Goal: Task Accomplishment & Management: Use online tool/utility

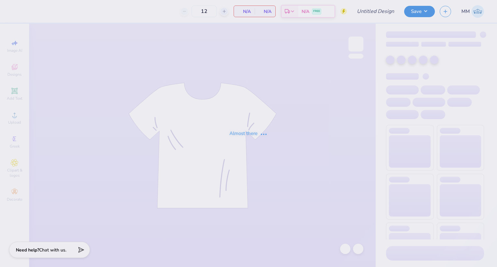
type input "BETA Parents Wknd"
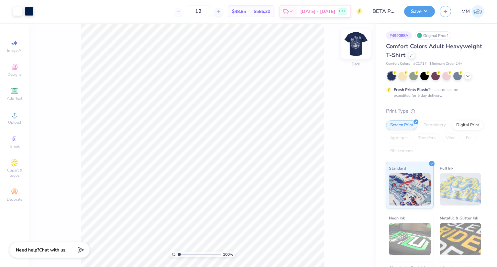
click at [359, 43] on img at bounding box center [356, 44] width 26 height 26
click at [355, 45] on img at bounding box center [356, 44] width 26 height 26
drag, startPoint x: 358, startPoint y: 38, endPoint x: 348, endPoint y: 57, distance: 21.2
click at [358, 38] on img at bounding box center [356, 44] width 13 height 13
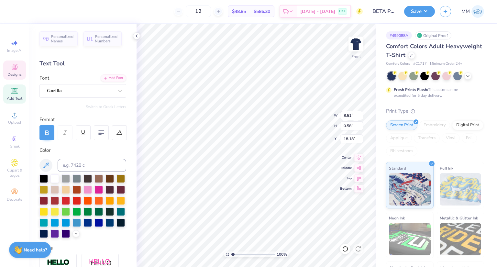
scroll to position [5, 2]
type textarea "PARENTS WEEKEND"
click at [357, 47] on img at bounding box center [356, 44] width 26 height 26
click at [414, 54] on icon at bounding box center [411, 54] width 3 height 3
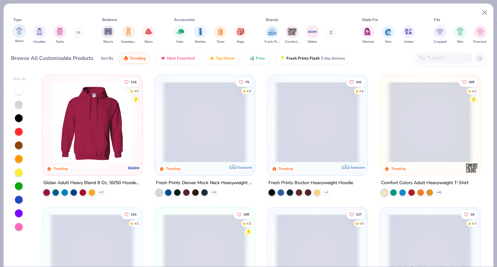
click at [20, 31] on img "filter for Shirts" at bounding box center [19, 30] width 7 height 7
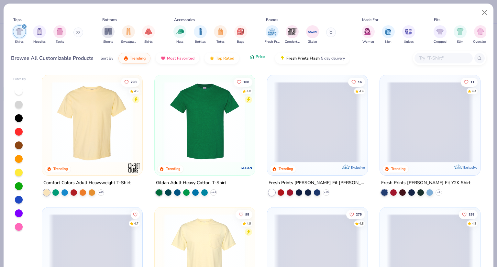
click at [264, 58] on span "Price" at bounding box center [260, 56] width 9 height 5
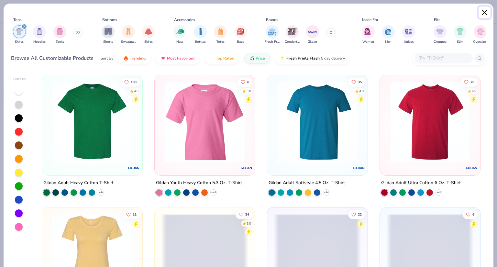
click at [487, 13] on button "Close" at bounding box center [485, 12] width 12 height 12
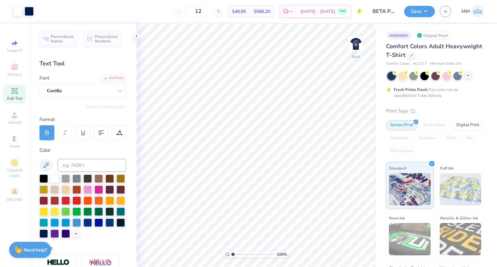
click at [468, 75] on icon at bounding box center [468, 75] width 5 height 5
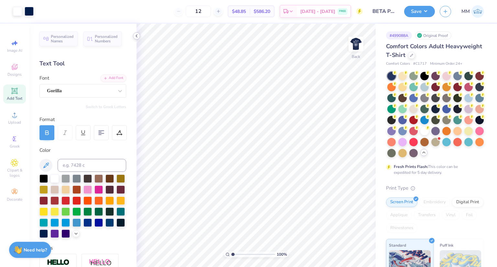
click at [136, 36] on icon at bounding box center [136, 35] width 5 height 5
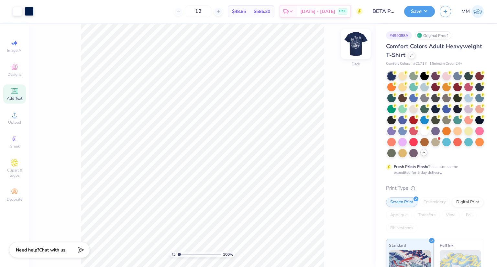
click at [352, 48] on img at bounding box center [356, 44] width 26 height 26
click at [221, 12] on icon at bounding box center [218, 11] width 5 height 5
click at [211, 9] on input "13" at bounding box center [198, 12] width 25 height 12
type input "1"
type input "50"
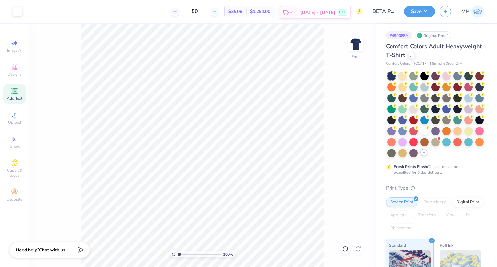
click at [345, 11] on span "FREE" at bounding box center [342, 12] width 7 height 5
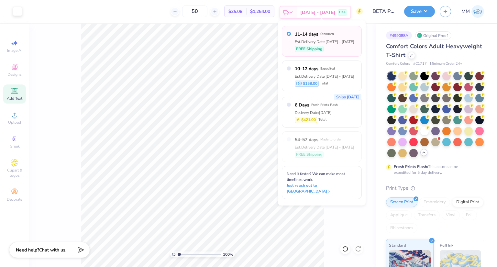
click at [345, 11] on span "FREE" at bounding box center [342, 12] width 7 height 5
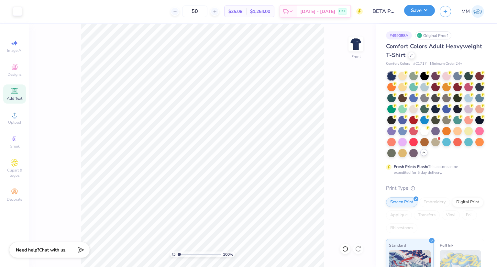
click at [431, 12] on button "Save" at bounding box center [419, 10] width 31 height 11
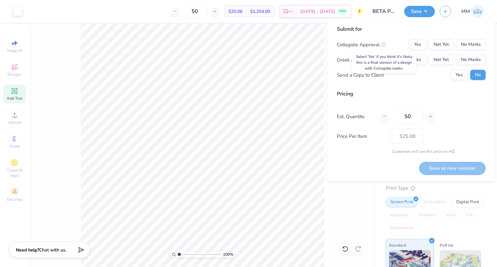
click at [385, 44] on icon at bounding box center [383, 45] width 5 height 5
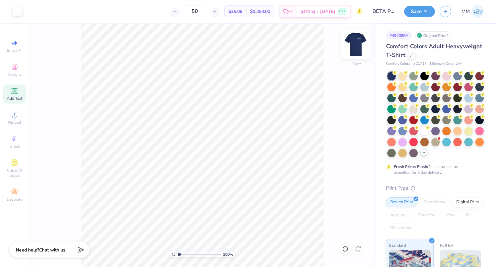
click at [354, 42] on img at bounding box center [356, 44] width 26 height 26
click at [432, 10] on button "Save" at bounding box center [419, 10] width 31 height 11
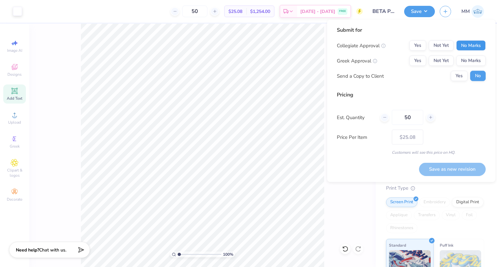
click at [468, 47] on button "No Marks" at bounding box center [471, 45] width 29 height 10
click at [415, 61] on button "Yes" at bounding box center [418, 61] width 17 height 10
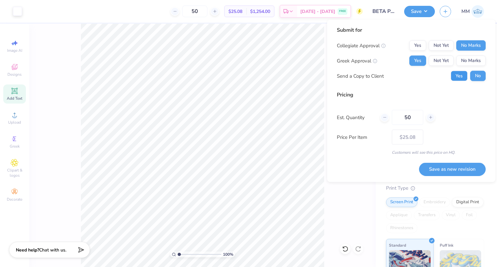
click at [458, 74] on button "Yes" at bounding box center [459, 76] width 17 height 10
drag, startPoint x: 413, startPoint y: 152, endPoint x: 458, endPoint y: 151, distance: 44.7
click at [458, 151] on div "Customers will see this price on HQ." at bounding box center [411, 153] width 149 height 6
click at [451, 146] on div "Pricing Est. Quantity 50 Price Per Item $25.08 Customers will see this price on…" at bounding box center [411, 123] width 149 height 64
click at [449, 167] on button "Save as new revision" at bounding box center [452, 169] width 67 height 13
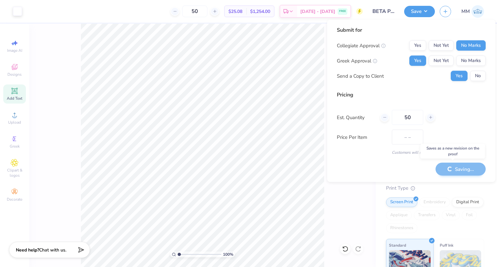
type input "$25.08"
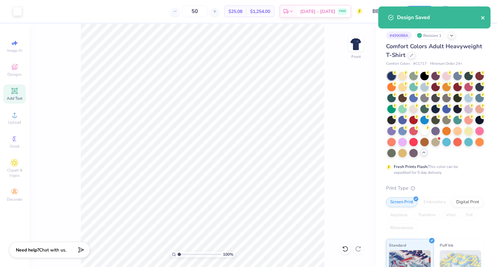
click at [484, 19] on icon "close" at bounding box center [483, 17] width 3 height 3
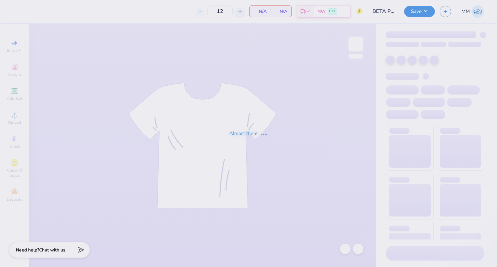
type input "BETA Parents Wknd"
type input "50"
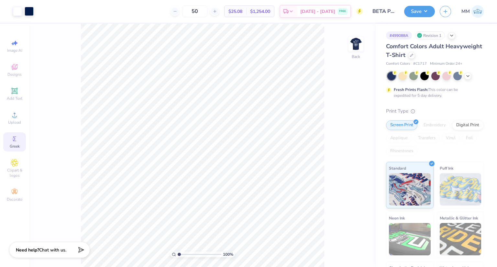
click at [19, 138] on div "Greek" at bounding box center [14, 141] width 23 height 19
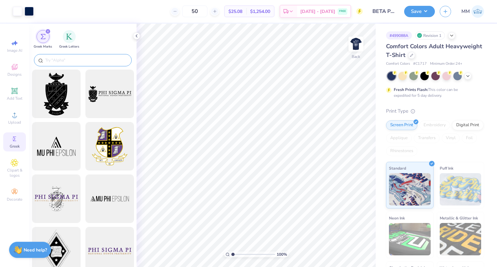
click at [84, 60] on input "text" at bounding box center [86, 60] width 83 height 6
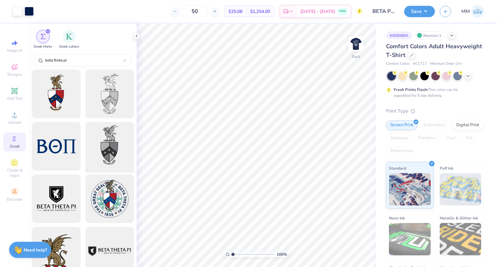
type input "beta theta pi"
type input "1.33"
click at [65, 34] on div "filter for Greek Letters" at bounding box center [69, 35] width 13 height 13
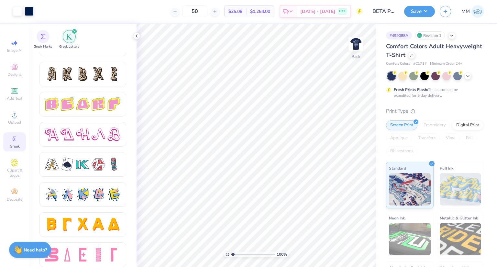
scroll to position [1079, 0]
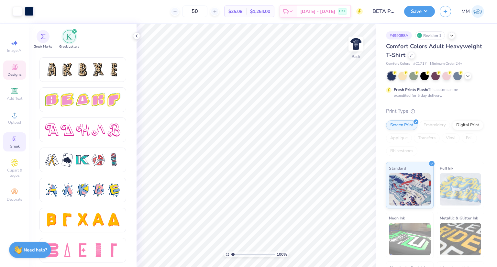
click at [18, 76] on span "Designs" at bounding box center [14, 74] width 14 height 5
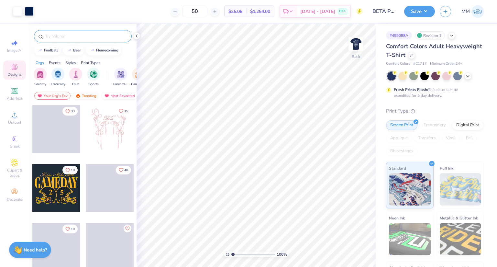
click at [96, 34] on input "text" at bounding box center [86, 36] width 83 height 6
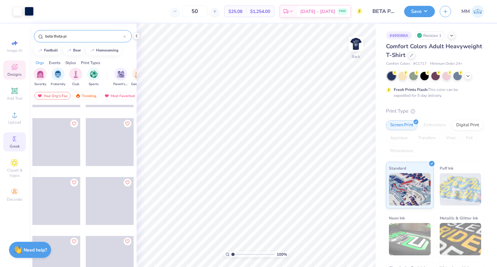
scroll to position [2234, 0]
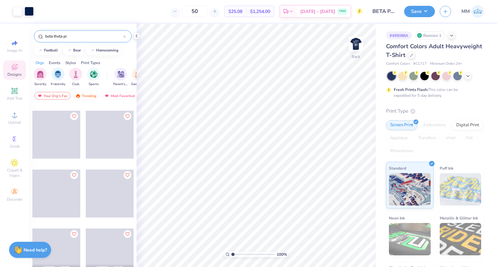
click at [79, 35] on input "beta theta pi" at bounding box center [84, 36] width 79 height 6
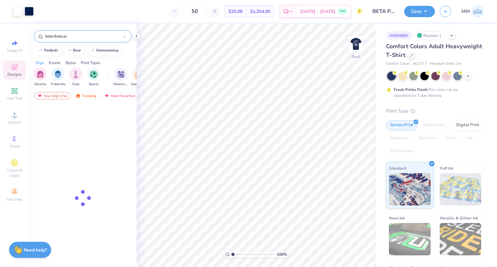
click at [79, 35] on input "beta theta pi" at bounding box center [84, 36] width 79 height 6
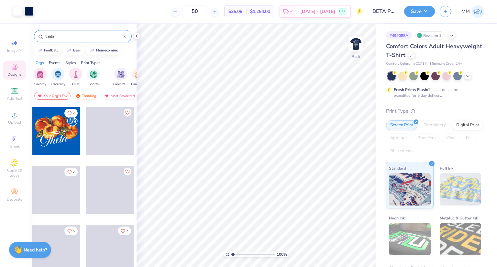
scroll to position [65, 0]
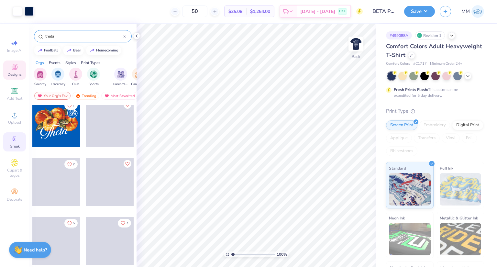
type input "theta"
click at [15, 142] on icon at bounding box center [15, 139] width 8 height 8
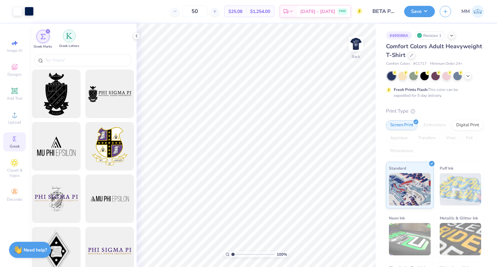
click at [65, 38] on div "filter for Greek Letters" at bounding box center [69, 35] width 13 height 13
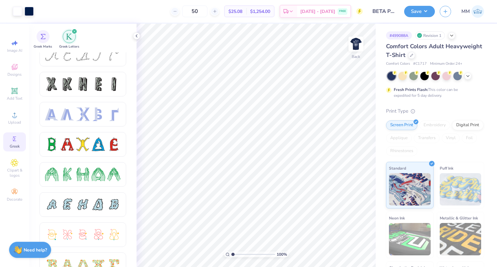
scroll to position [0, 0]
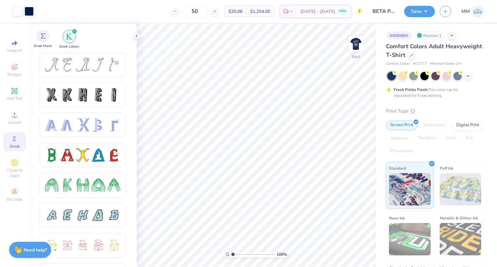
click at [49, 37] on div "Greek Marks" at bounding box center [43, 38] width 18 height 19
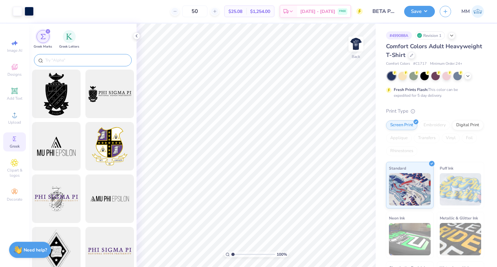
click at [77, 60] on input "text" at bounding box center [86, 60] width 83 height 6
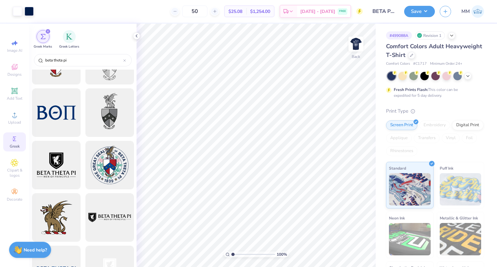
scroll to position [28, 0]
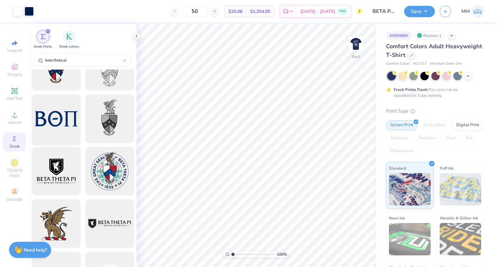
type input "beta theta pi"
click at [50, 120] on div at bounding box center [55, 118] width 53 height 53
type input "7.08"
type input "2.60"
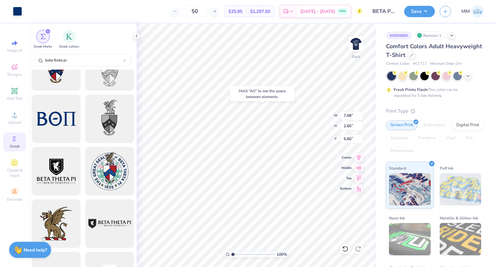
type input "6.75"
click at [287, 93] on div "Hold “Alt” to see the space between elements." at bounding box center [262, 93] width 65 height 15
type input "3.56"
type input "4.91"
type input "1.80"
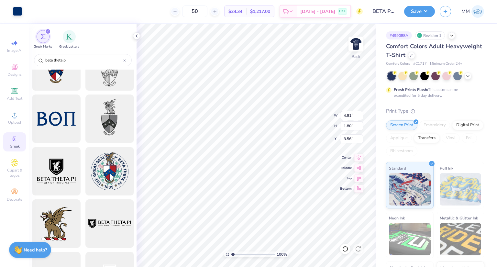
type input "4.35"
type input "4.44"
type input "1.63"
type input "4.53"
type input "3.00"
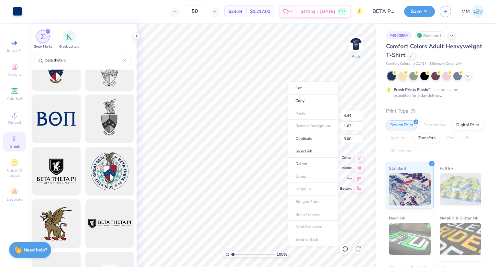
click at [288, 82] on div "Cut Copy Paste Remove Background Duplicate Select All Delete Group Ungroup Brin…" at bounding box center [313, 164] width 51 height 165
click at [133, 36] on div at bounding box center [136, 35] width 7 height 7
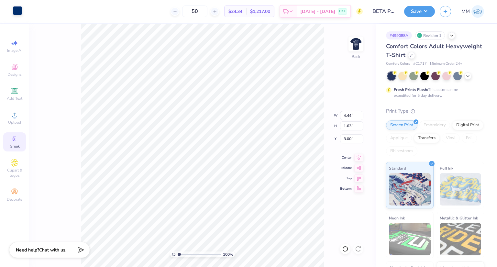
click at [13, 9] on div at bounding box center [17, 10] width 9 height 9
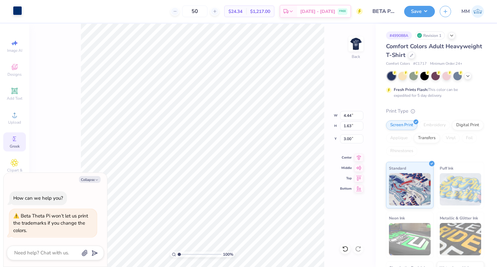
click at [19, 14] on div at bounding box center [17, 10] width 9 height 9
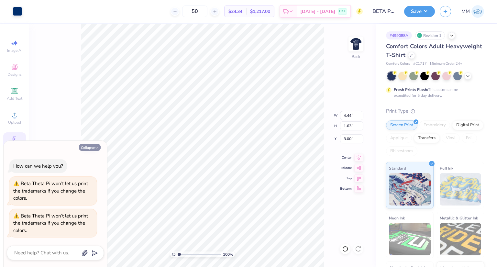
click at [97, 148] on polyline "button" at bounding box center [97, 147] width 2 height 1
type textarea "x"
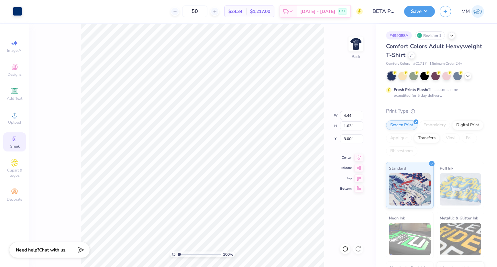
click at [14, 136] on icon at bounding box center [15, 139] width 8 height 8
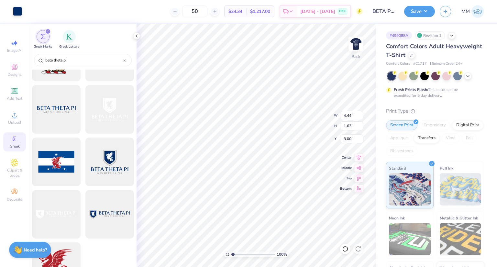
scroll to position [222, 0]
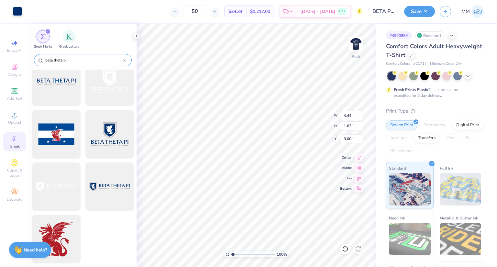
click at [126, 60] on icon at bounding box center [125, 61] width 2 height 2
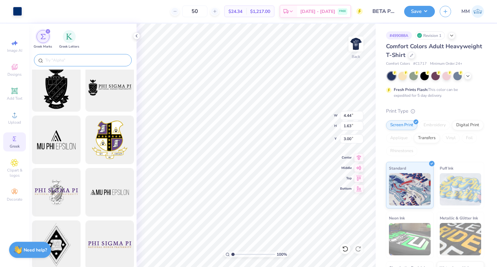
scroll to position [0, 0]
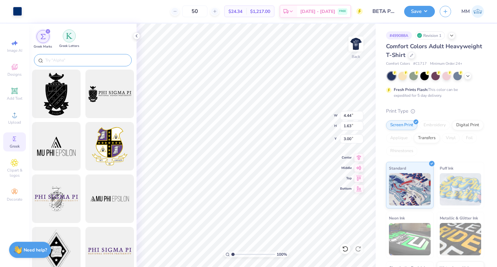
click at [66, 32] on div "filter for Greek Letters" at bounding box center [69, 35] width 13 height 13
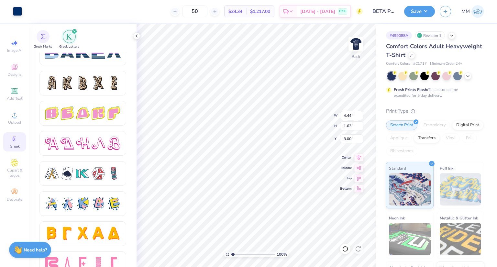
scroll to position [1079, 0]
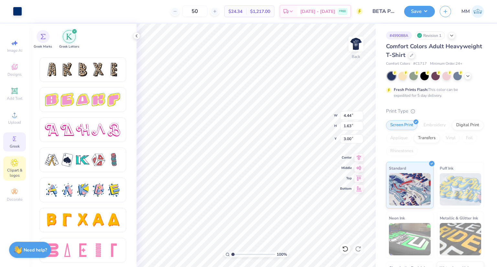
click at [16, 168] on span "Clipart & logos" at bounding box center [14, 173] width 23 height 10
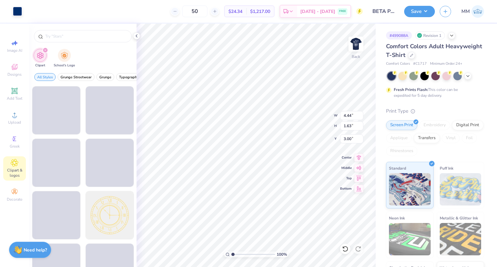
click at [21, 185] on div "Image AI Designs Add Text Upload Greek Clipart & logos Decorate" at bounding box center [14, 121] width 23 height 168
click at [19, 189] on div "Decorate" at bounding box center [14, 195] width 23 height 19
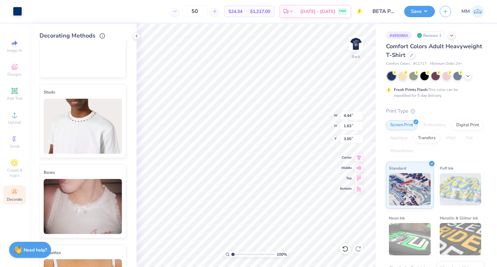
scroll to position [130, 0]
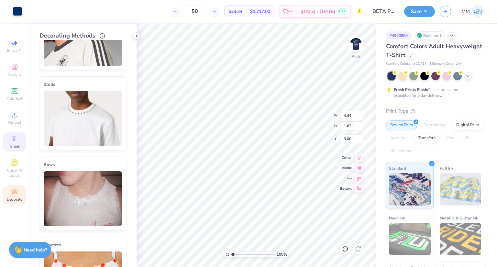
click at [18, 141] on icon at bounding box center [15, 139] width 8 height 8
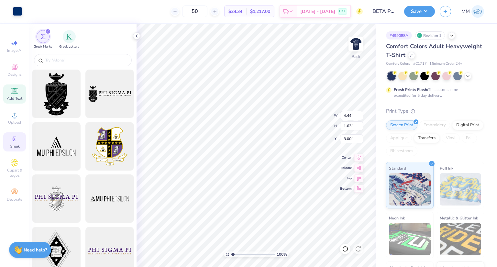
click at [18, 90] on icon at bounding box center [15, 91] width 8 height 8
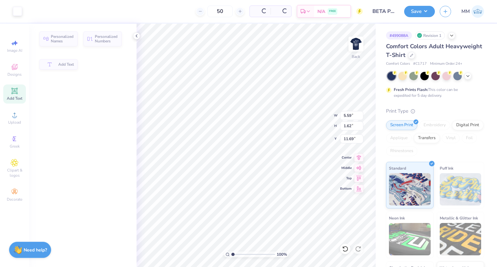
type input "5.59"
type input "1.62"
type input "11.69"
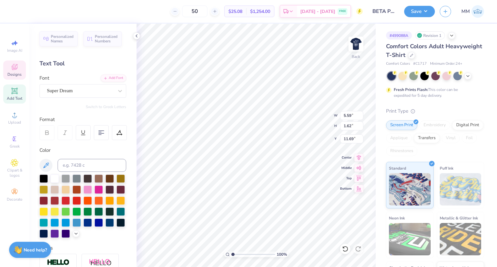
click at [15, 71] on div "Designs" at bounding box center [14, 70] width 23 height 19
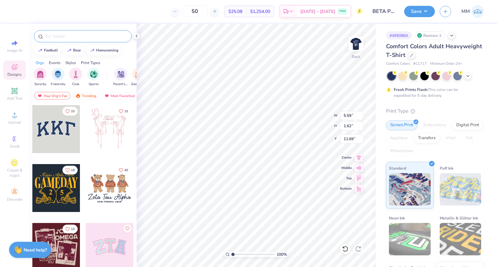
click at [78, 37] on input "text" at bounding box center [86, 36] width 83 height 6
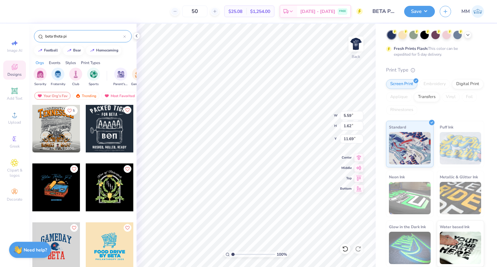
scroll to position [1857, 0]
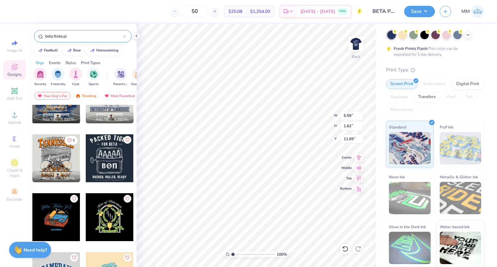
type input "beta theta pi"
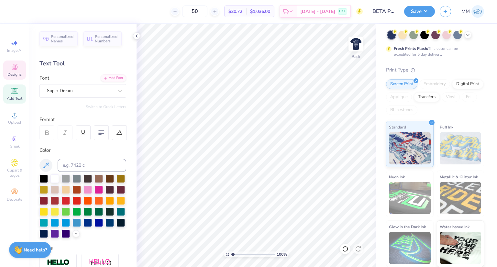
click at [19, 73] on span "Designs" at bounding box center [14, 74] width 14 height 5
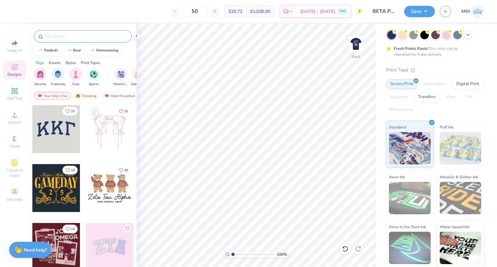
click at [81, 38] on input "text" at bounding box center [86, 36] width 83 height 6
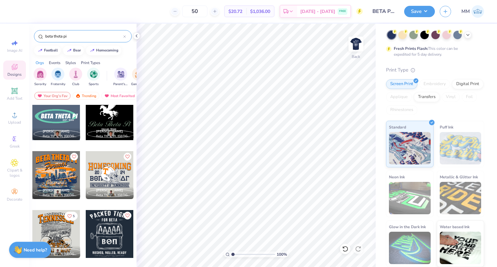
scroll to position [1846, 0]
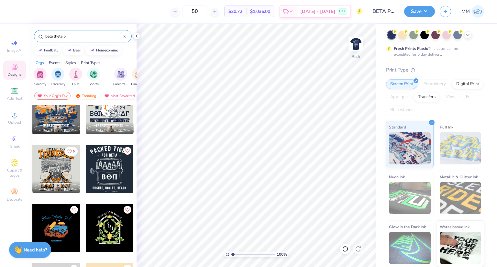
type input "beta theta pi"
click at [114, 166] on div at bounding box center [110, 169] width 48 height 48
type input "7.63"
type input "7.20"
type input "5.60"
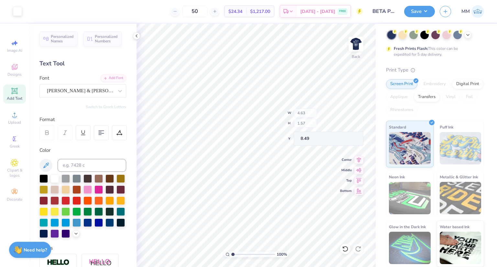
type input "4.63"
type input "1.57"
type input "8.49"
type input "3.00"
click at [363, 41] on img at bounding box center [356, 44] width 26 height 26
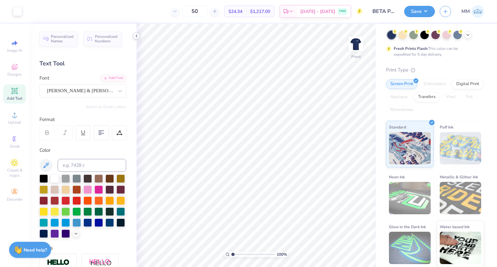
click at [135, 34] on icon at bounding box center [136, 35] width 5 height 5
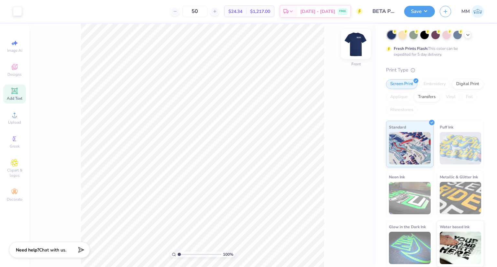
click at [358, 44] on img at bounding box center [356, 44] width 26 height 26
click at [427, 12] on button "Save" at bounding box center [419, 10] width 31 height 11
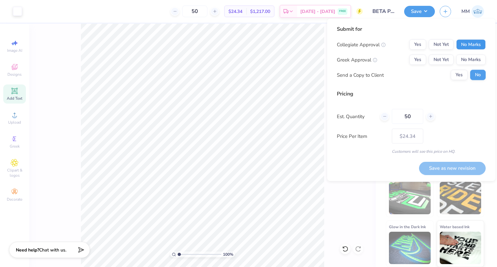
click at [459, 43] on button "No Marks" at bounding box center [471, 45] width 29 height 10
click at [419, 59] on button "Yes" at bounding box center [418, 60] width 17 height 10
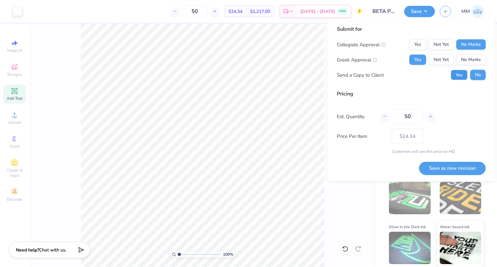
click at [466, 75] on button "Yes" at bounding box center [459, 75] width 17 height 10
click at [453, 168] on button "Save as new revision" at bounding box center [452, 168] width 67 height 13
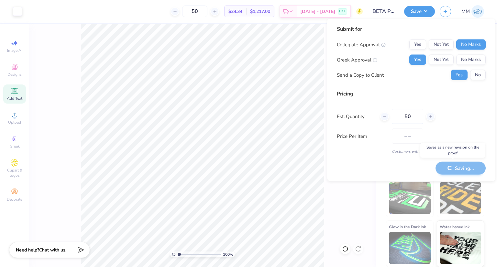
type input "$24.34"
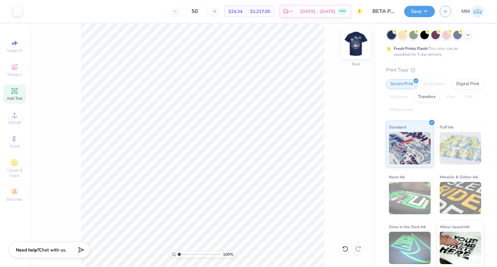
click at [356, 43] on img at bounding box center [356, 44] width 26 height 26
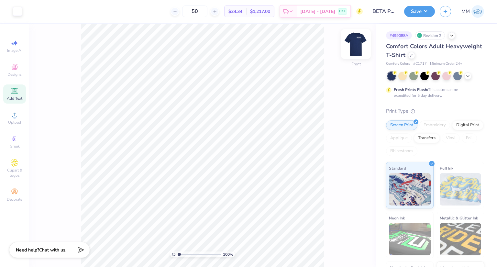
click at [355, 40] on img at bounding box center [356, 44] width 26 height 26
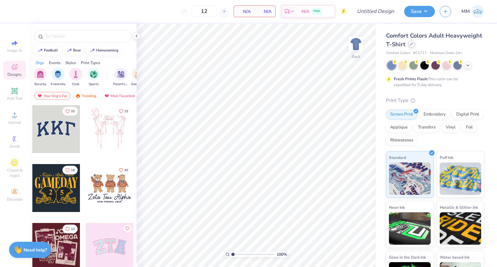
click at [414, 45] on icon at bounding box center [411, 43] width 3 height 3
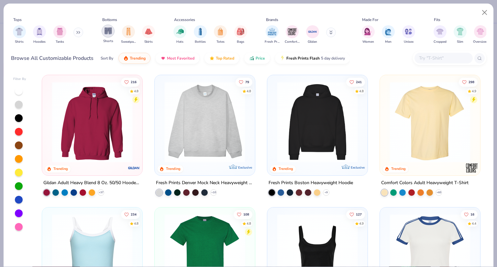
click at [124, 33] on div "filter for Sweatpants" at bounding box center [128, 31] width 13 height 13
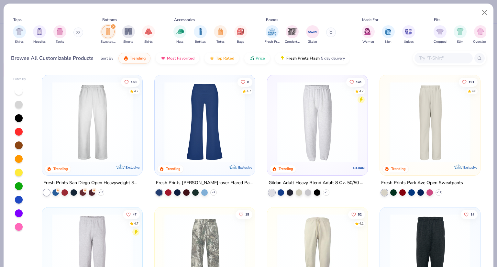
click at [207, 125] on img at bounding box center [204, 122] width 87 height 81
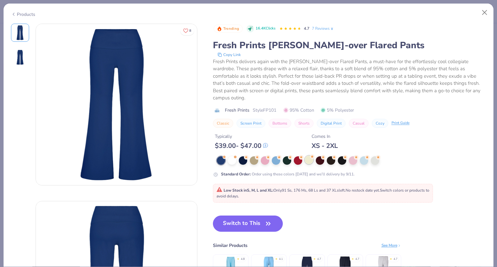
click at [307, 156] on div at bounding box center [309, 160] width 8 height 8
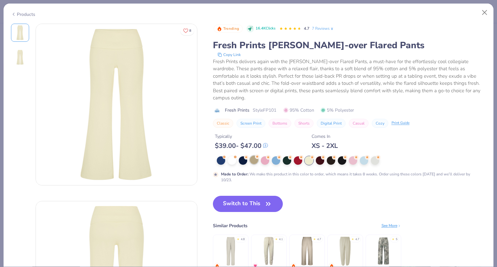
click at [252, 156] on div at bounding box center [254, 160] width 8 height 8
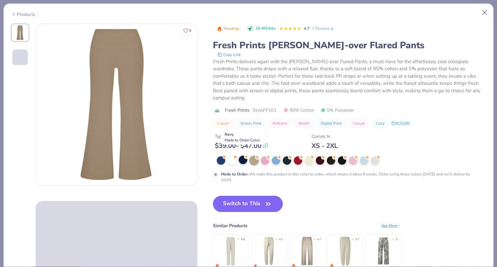
click at [242, 156] on div at bounding box center [243, 160] width 8 height 8
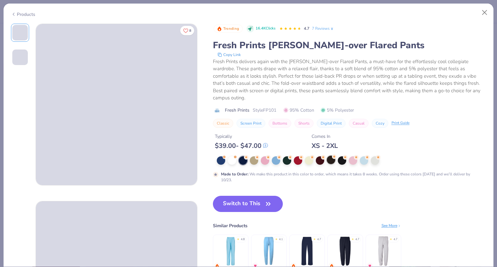
click at [328, 156] on div at bounding box center [331, 160] width 8 height 8
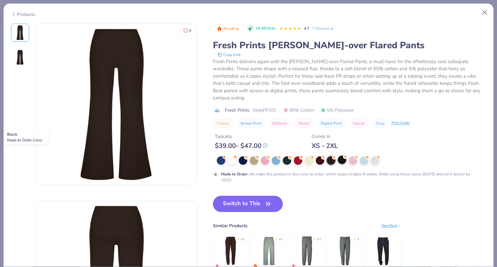
click at [338, 156] on div at bounding box center [342, 160] width 8 height 8
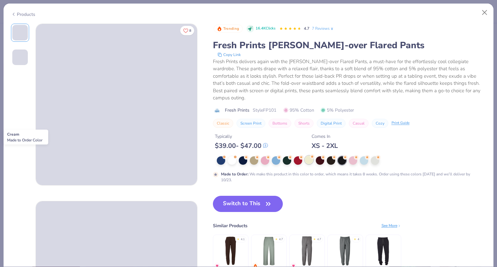
click at [307, 156] on div at bounding box center [309, 160] width 8 height 8
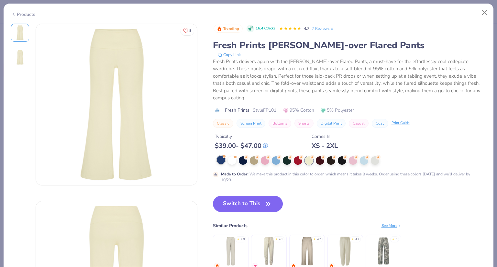
click at [216, 156] on div at bounding box center [342, 160] width 259 height 8
click at [222, 156] on div at bounding box center [221, 160] width 8 height 8
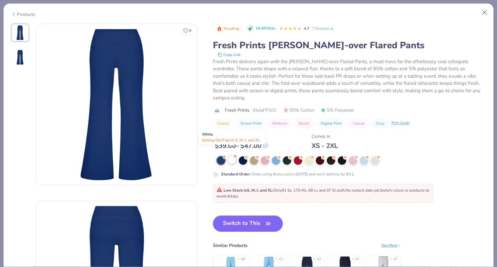
click at [235, 156] on div at bounding box center [232, 160] width 8 height 8
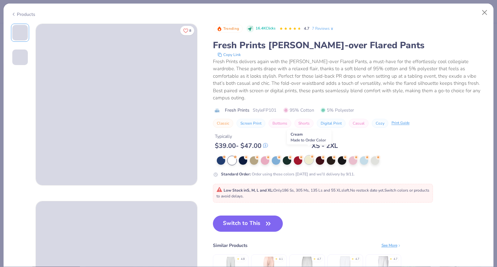
click at [311, 156] on div at bounding box center [309, 160] width 8 height 8
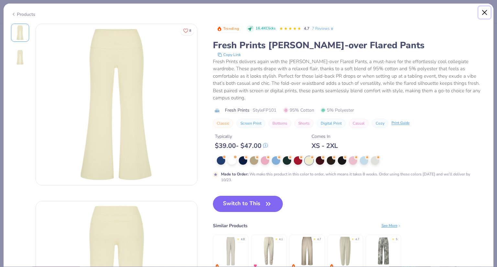
click at [486, 16] on button "Close" at bounding box center [485, 12] width 12 height 12
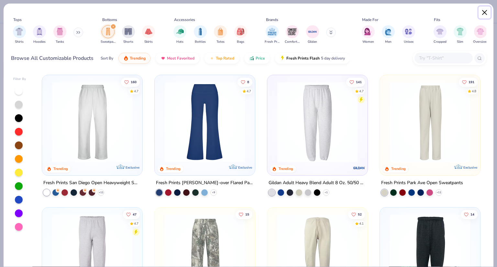
click at [485, 15] on button "Close" at bounding box center [485, 12] width 12 height 12
